Goal: Find specific page/section: Find specific page/section

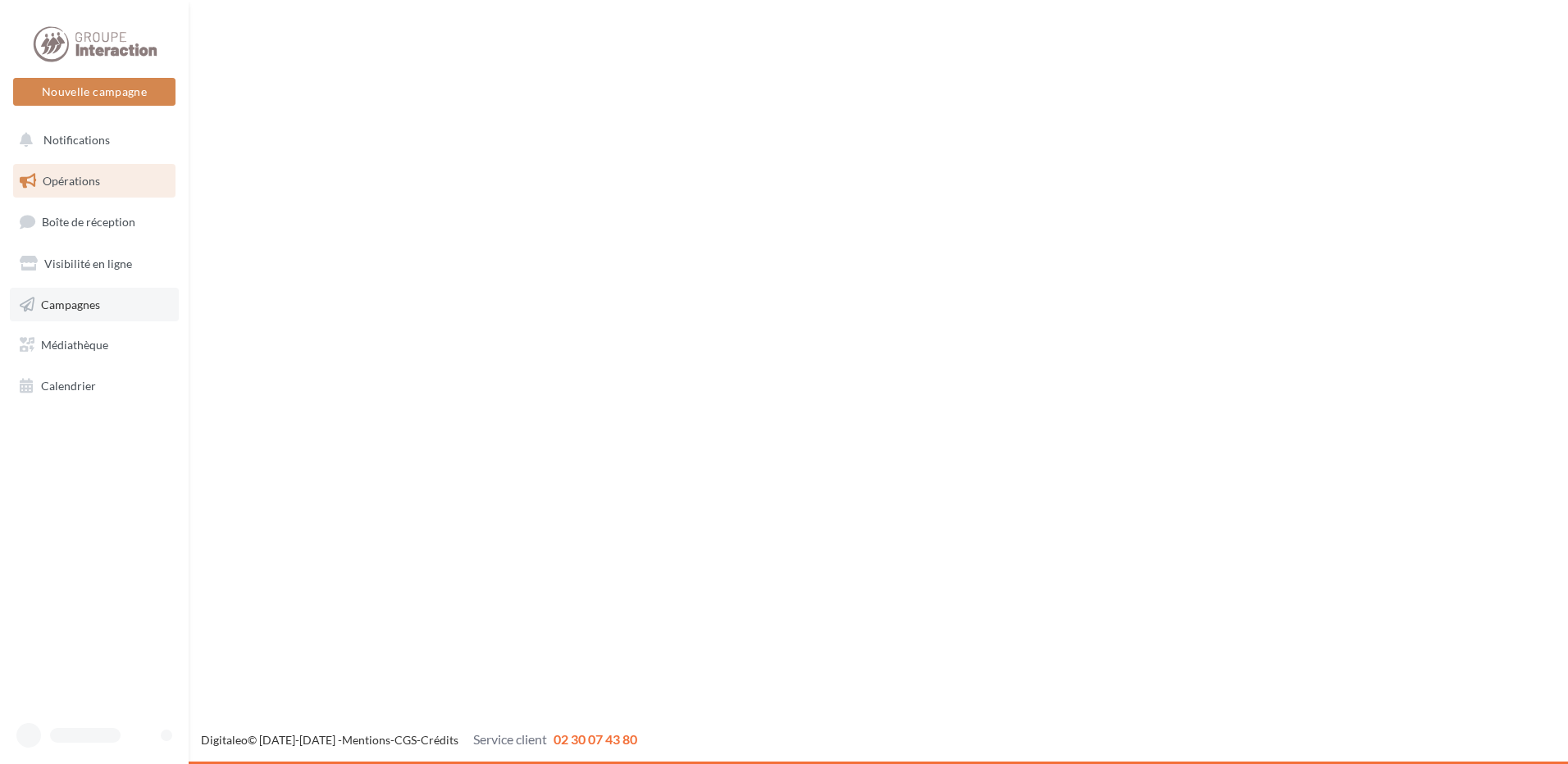
click at [46, 290] on link "Campagnes" at bounding box center [94, 304] width 169 height 34
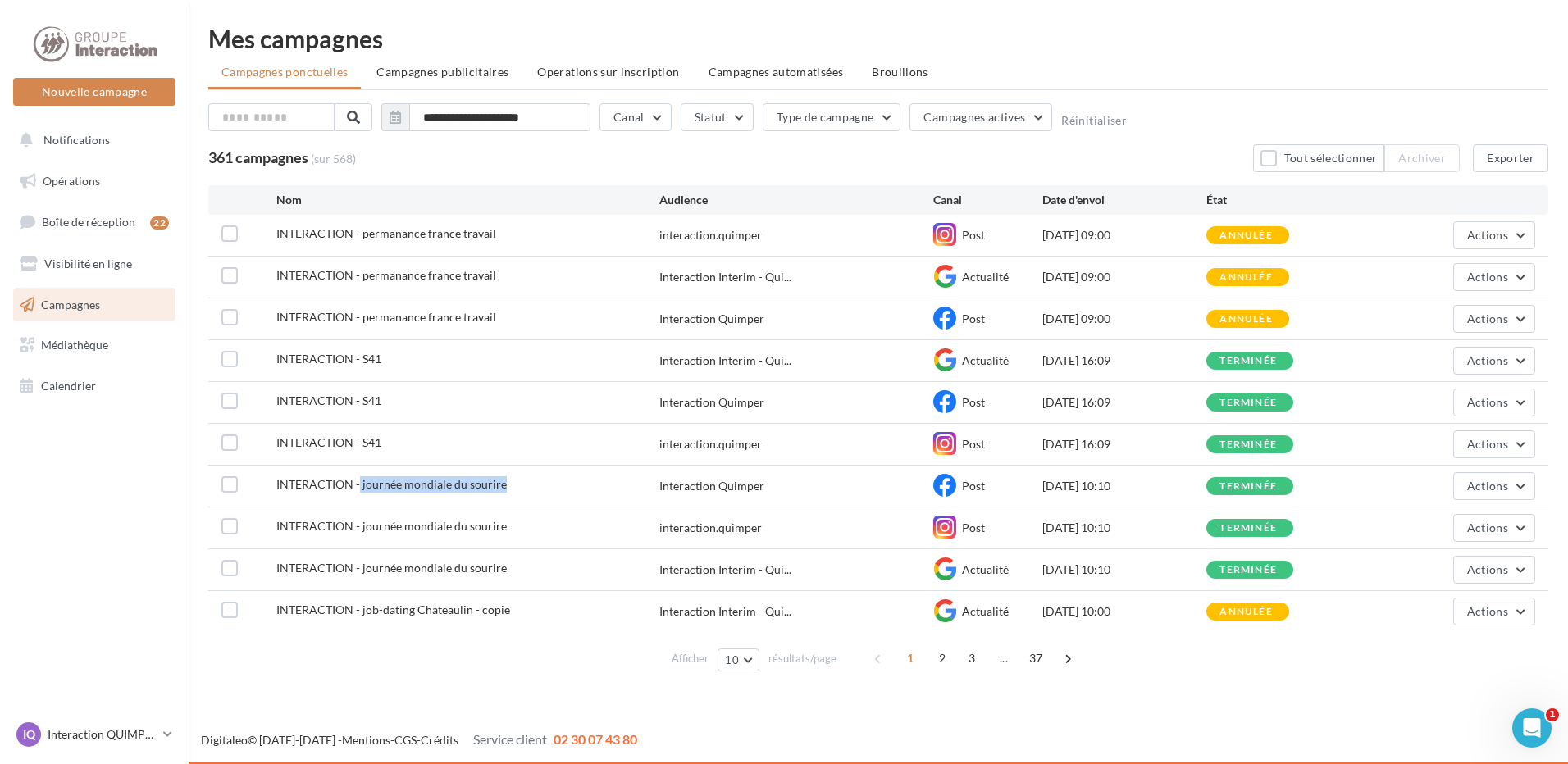
drag, startPoint x: 480, startPoint y: 490, endPoint x: 360, endPoint y: 489, distance: 120.0
click at [360, 489] on div "INTERACTION - journée mondiale du sourire" at bounding box center [467, 487] width 383 height 20
click at [1066, 663] on span at bounding box center [1068, 658] width 26 height 26
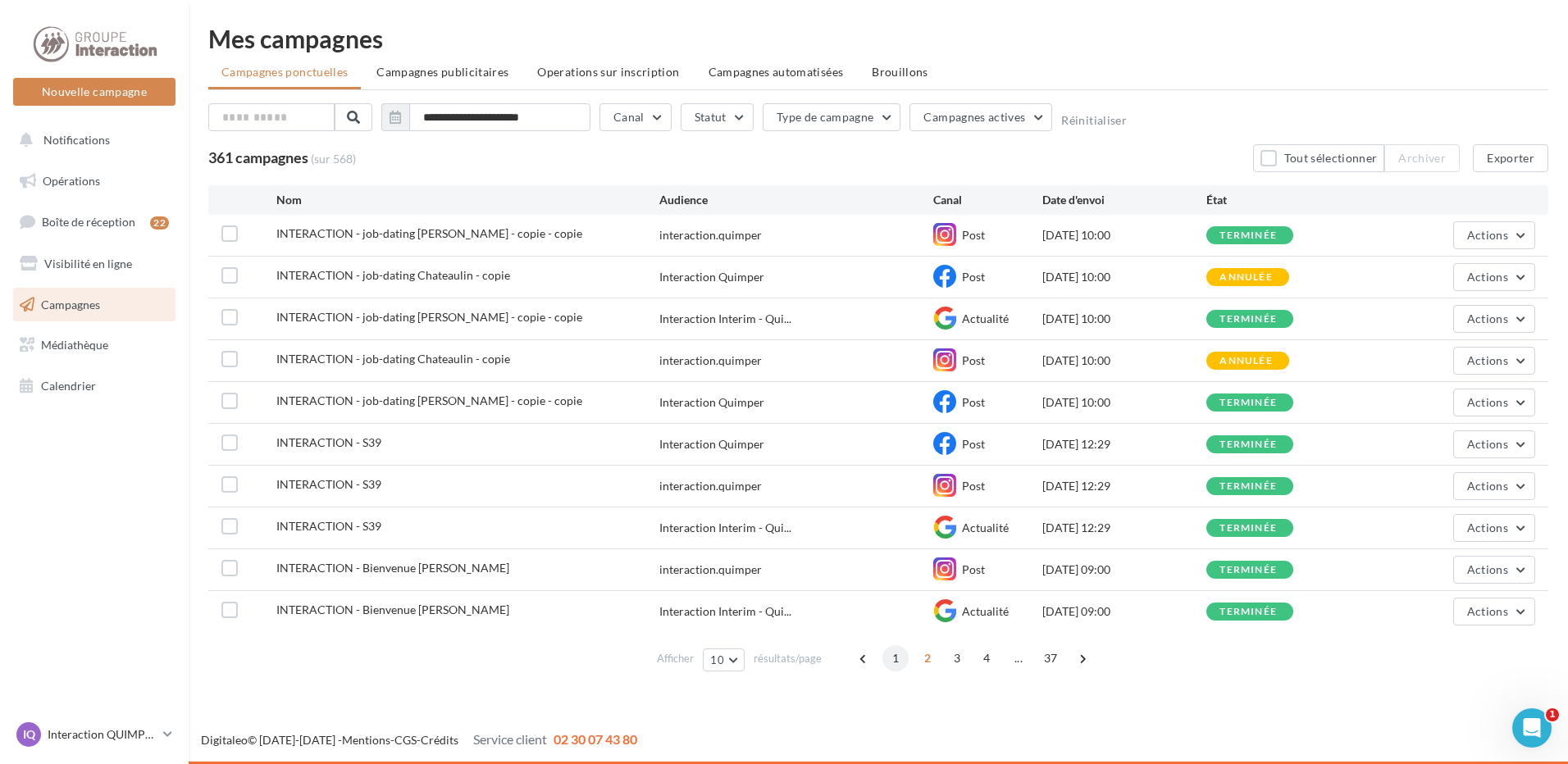
click at [896, 657] on span "1" at bounding box center [895, 658] width 26 height 26
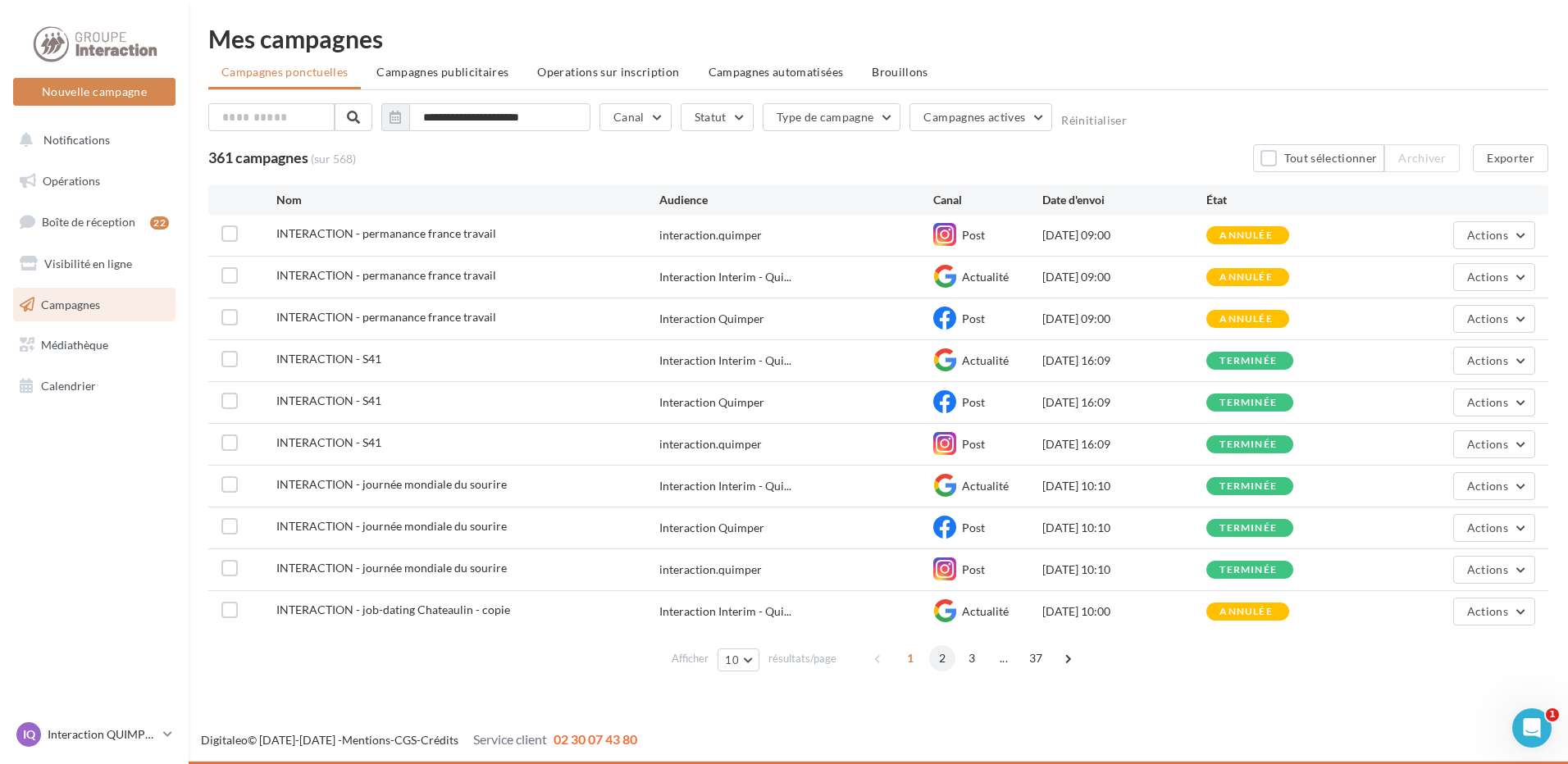
click at [939, 664] on span "2" at bounding box center [942, 658] width 26 height 26
